Goal: Task Accomplishment & Management: Use online tool/utility

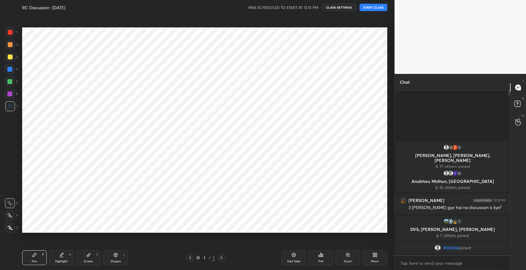
scroll to position [30536, 30396]
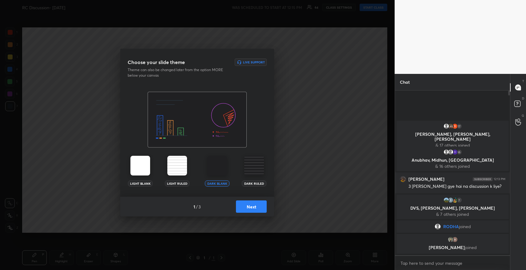
click at [253, 203] on button "Next" at bounding box center [251, 206] width 31 height 12
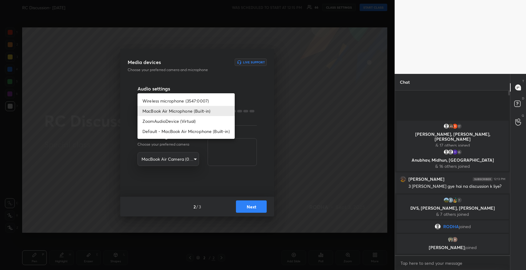
click at [175, 111] on body "1 2 3 4 5 6 7 R O A L C X Z Erase all C X Z RC Discussion- [DATE] WAS SCHEDULED…" at bounding box center [263, 135] width 526 height 270
click at [172, 100] on li "Wireless microphone (3547:0007)" at bounding box center [186, 101] width 97 height 10
type input "3efa847ee8c37ca23aa49ab77358accfa971b98b4f4ffe27f7536406de8b8ca5"
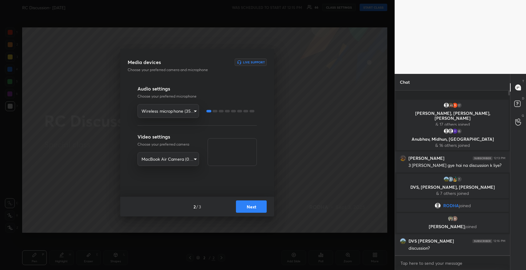
click at [256, 209] on button "Next" at bounding box center [251, 206] width 31 height 12
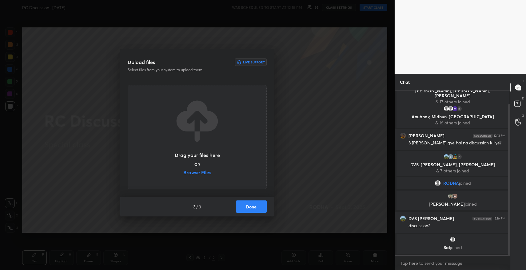
click at [207, 173] on label "Browse Files" at bounding box center [197, 173] width 28 height 6
click at [183, 173] on input "Browse Files" at bounding box center [183, 173] width 0 height 6
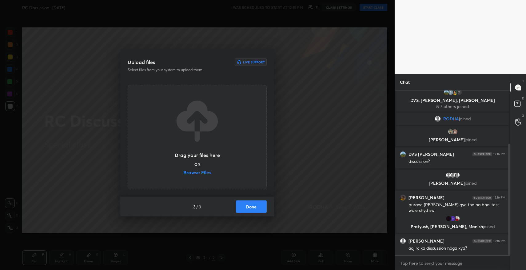
scroll to position [101, 0]
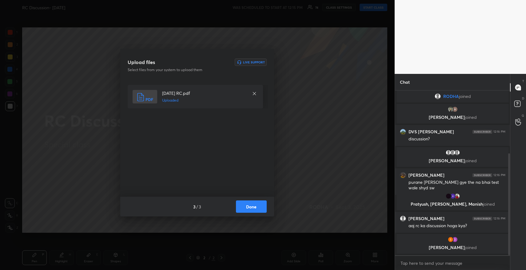
click at [256, 206] on button "Done" at bounding box center [251, 206] width 31 height 12
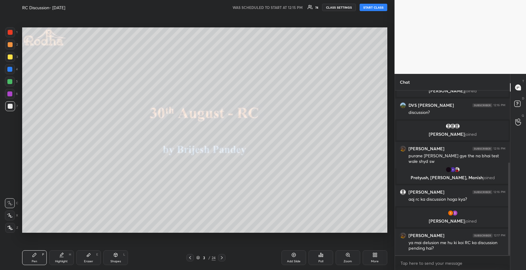
scroll to position [128, 0]
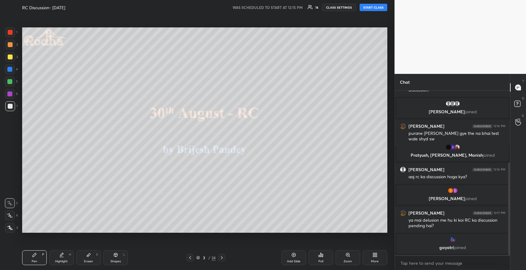
click at [379, 7] on button "START CLASS" at bounding box center [374, 7] width 28 height 7
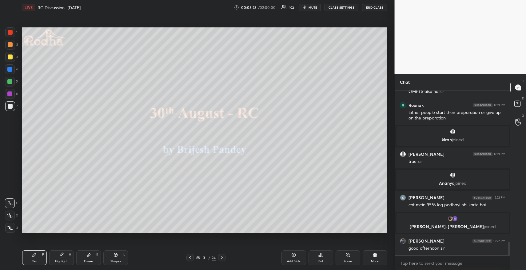
scroll to position [1836, 0]
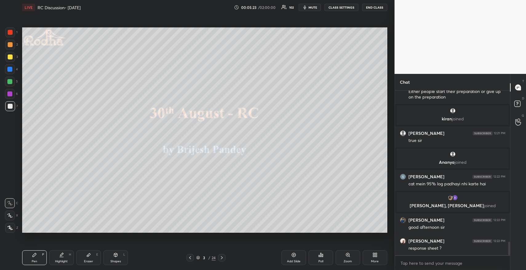
click at [88, 253] on icon at bounding box center [88, 254] width 5 height 5
drag, startPoint x: 14, startPoint y: 191, endPoint x: 18, endPoint y: 199, distance: 9.2
click at [13, 192] on span "Erase all" at bounding box center [9, 191] width 9 height 4
click at [36, 254] on icon at bounding box center [34, 254] width 5 height 5
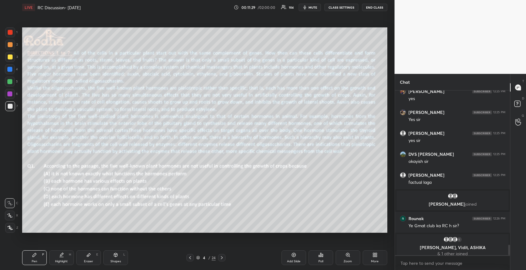
scroll to position [2433, 0]
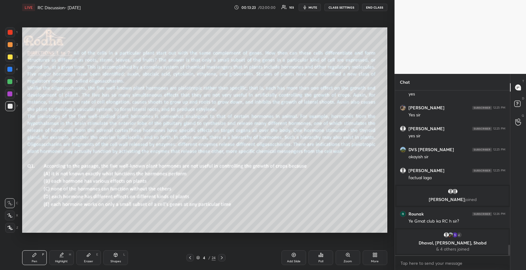
click at [12, 56] on div at bounding box center [10, 56] width 5 height 5
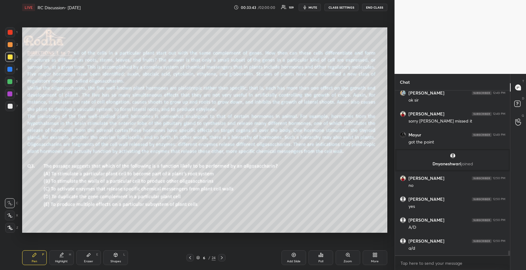
scroll to position [5702, 0]
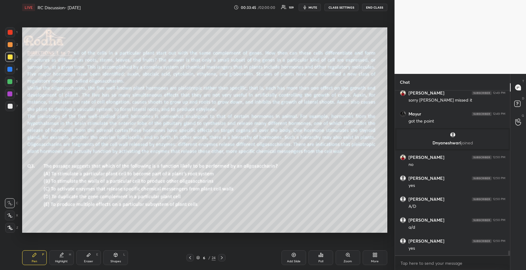
click at [88, 253] on icon at bounding box center [88, 254] width 5 height 5
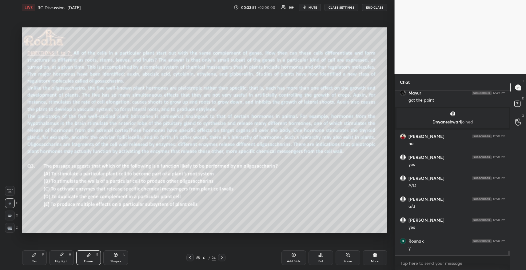
drag, startPoint x: 10, startPoint y: 190, endPoint x: 21, endPoint y: 215, distance: 27.6
click at [10, 191] on span "Erase all" at bounding box center [9, 191] width 9 height 4
click at [32, 255] on icon at bounding box center [34, 254] width 5 height 5
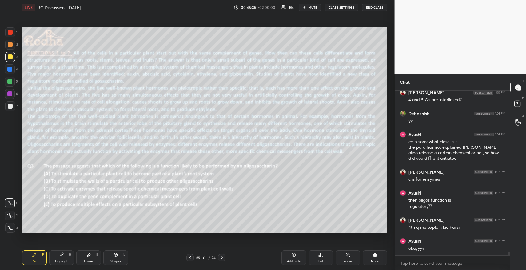
scroll to position [6903, 0]
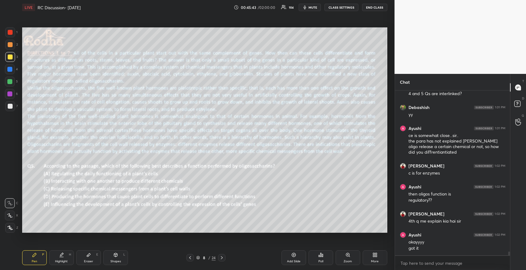
click at [88, 259] on div "Eraser E" at bounding box center [88, 257] width 25 height 15
click at [13, 191] on span "Erase all" at bounding box center [9, 191] width 9 height 4
drag, startPoint x: 33, startPoint y: 259, endPoint x: 42, endPoint y: 251, distance: 11.3
click at [32, 258] on div "Pen P" at bounding box center [34, 257] width 25 height 15
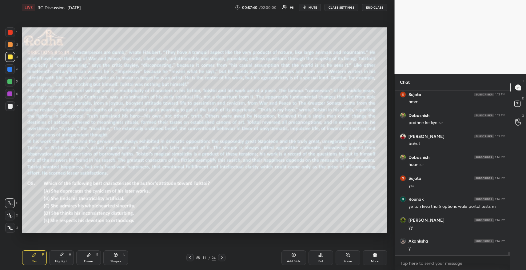
scroll to position [7677, 0]
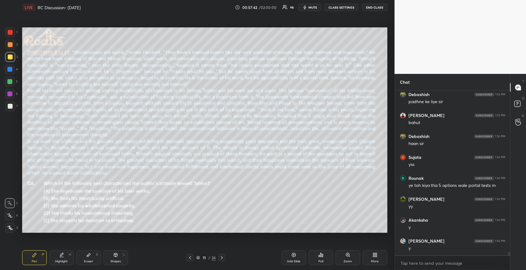
click at [192, 43] on div "Setting up your live class Poll for secs No correct answer Start poll" at bounding box center [205, 130] width 370 height 230
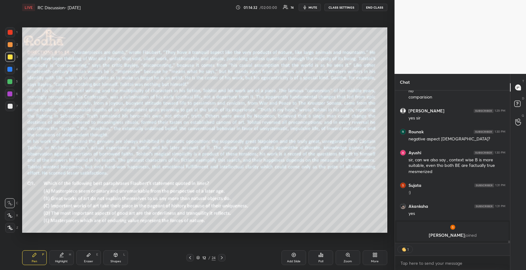
scroll to position [8629, 0]
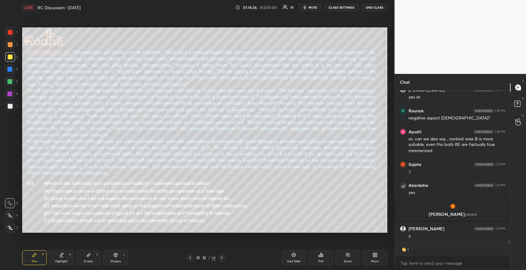
type textarea "x"
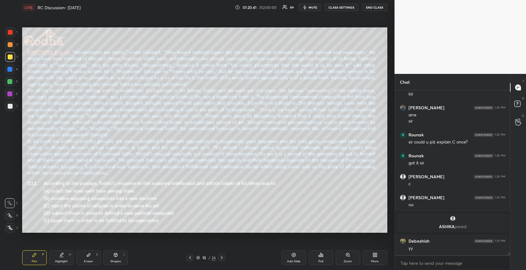
scroll to position [9126, 0]
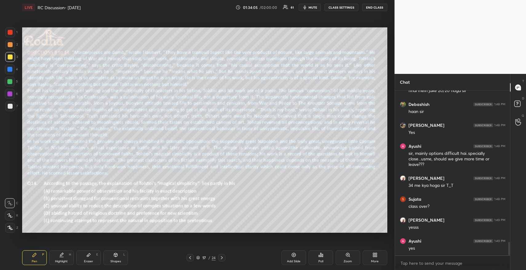
scroll to position [1896, 0]
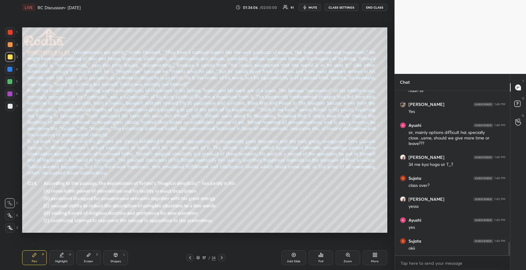
click at [374, 258] on div "More" at bounding box center [375, 257] width 25 height 15
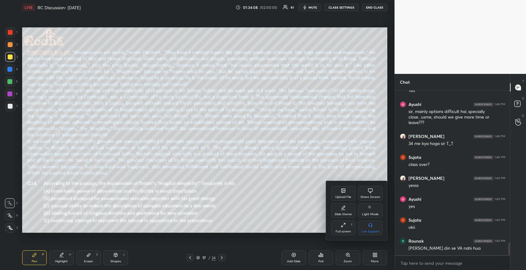
scroll to position [1938, 0]
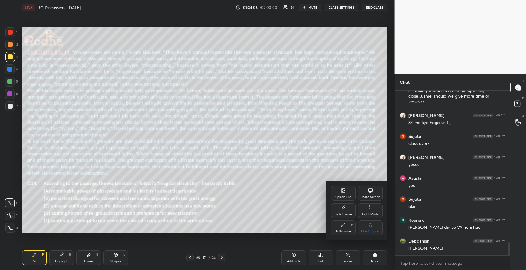
click at [344, 192] on icon at bounding box center [344, 191] width 4 height 4
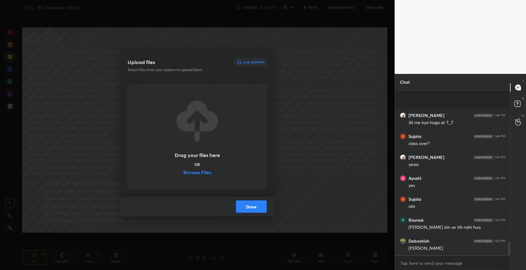
scroll to position [1980, 0]
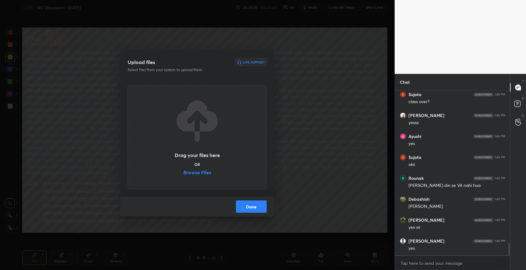
click at [206, 172] on label "Browse Files" at bounding box center [197, 173] width 28 height 6
click at [183, 172] on input "Browse Files" at bounding box center [183, 173] width 0 height 6
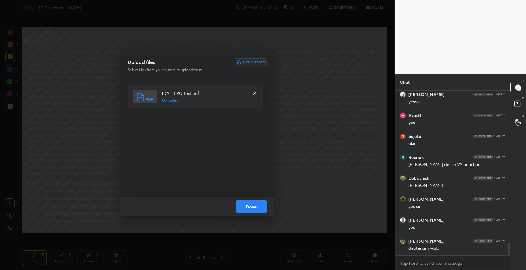
click at [258, 202] on button "Done" at bounding box center [251, 206] width 31 height 12
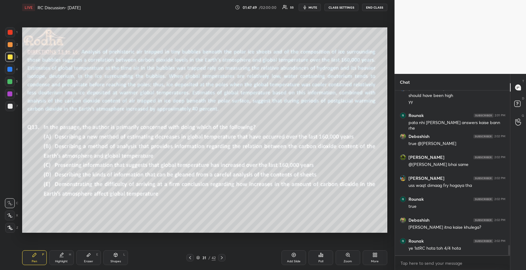
scroll to position [2534, 0]
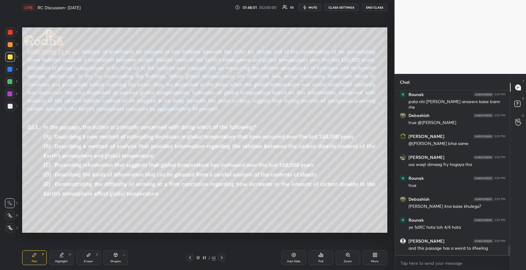
click at [85, 234] on div "Setting up your live class Poll for secs No correct answer Start poll" at bounding box center [205, 130] width 370 height 230
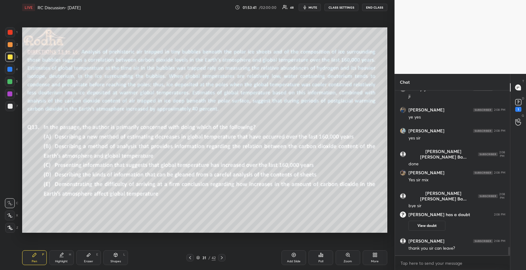
scroll to position [3091, 0]
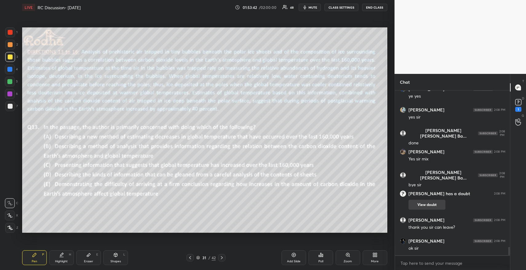
click at [421, 204] on button "View doubt" at bounding box center [427, 205] width 37 height 10
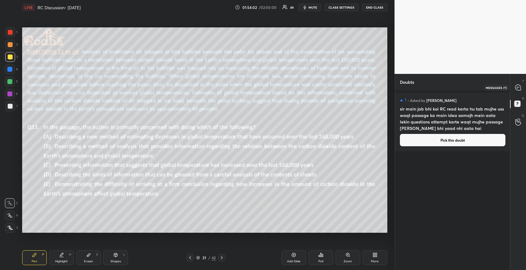
click at [520, 88] on icon at bounding box center [518, 88] width 6 height 6
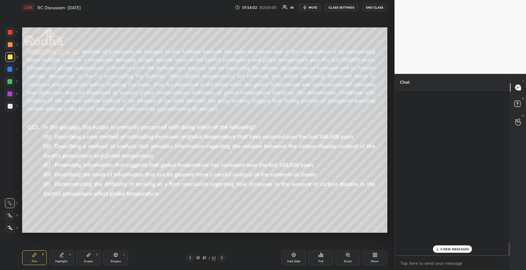
scroll to position [162, 113]
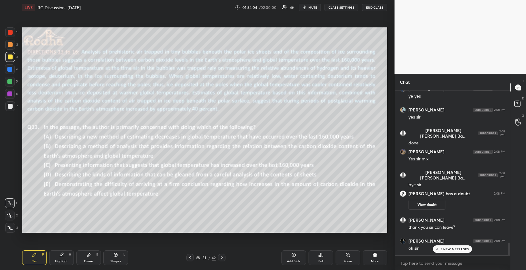
click at [445, 249] on p "5 NEW MESSAGES" at bounding box center [455, 249] width 29 height 4
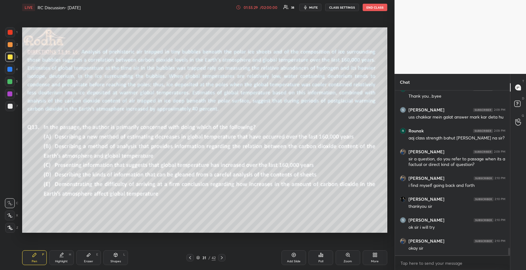
scroll to position [3521, 0]
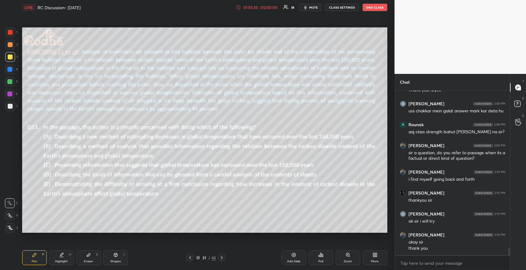
click at [381, 7] on button "END CLASS" at bounding box center [375, 7] width 25 height 7
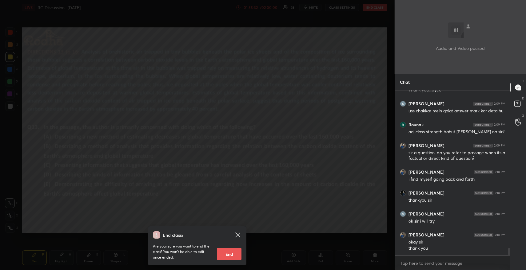
click at [231, 253] on button "End" at bounding box center [229, 254] width 25 height 12
type textarea "x"
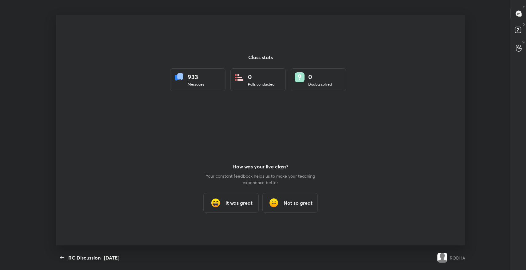
scroll to position [30536, 30276]
